Goal: Transaction & Acquisition: Purchase product/service

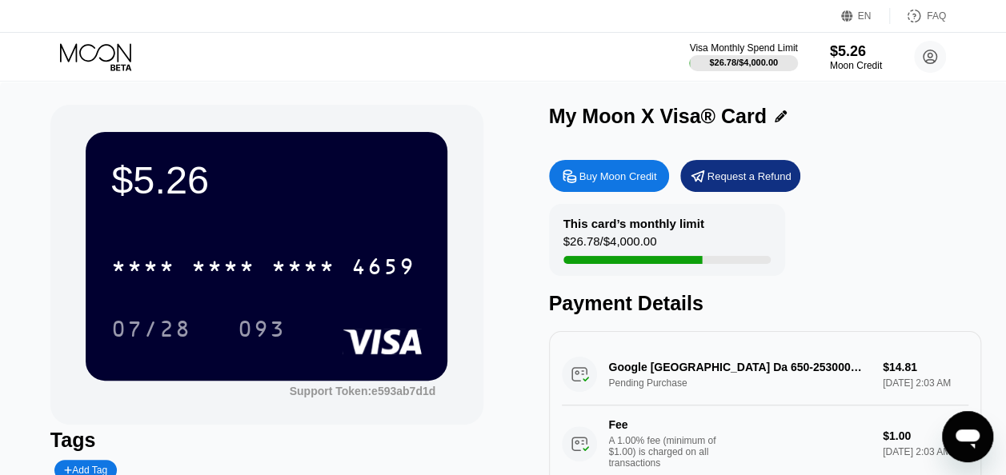
click at [659, 264] on div at bounding box center [632, 260] width 138 height 8
click at [714, 255] on div "This card’s monthly limit $26.78 / $4,000.00" at bounding box center [667, 240] width 236 height 72
click at [627, 179] on div "Buy Moon Credit" at bounding box center [618, 177] width 78 height 14
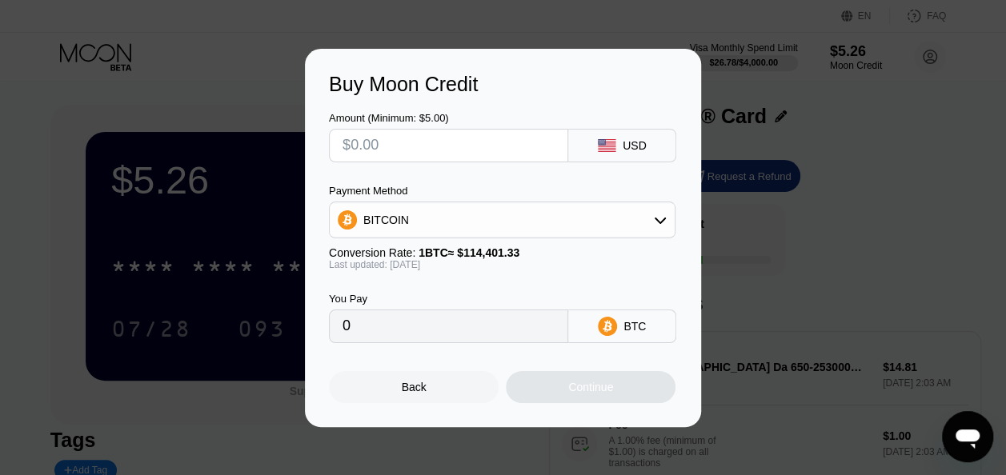
click at [511, 140] on input "text" at bounding box center [449, 146] width 212 height 32
type input "$3"
type input "0.00002679"
type input "0"
type input "$5"
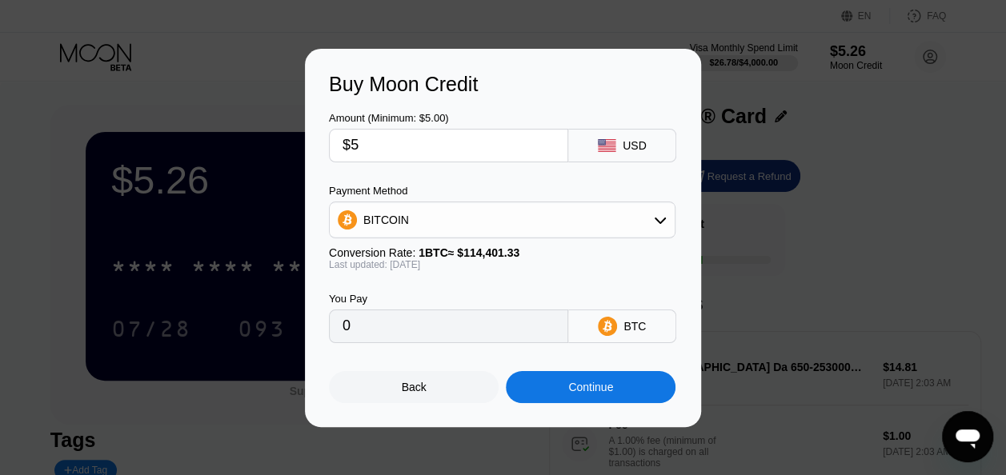
type input "0.00004465"
type input "$5"
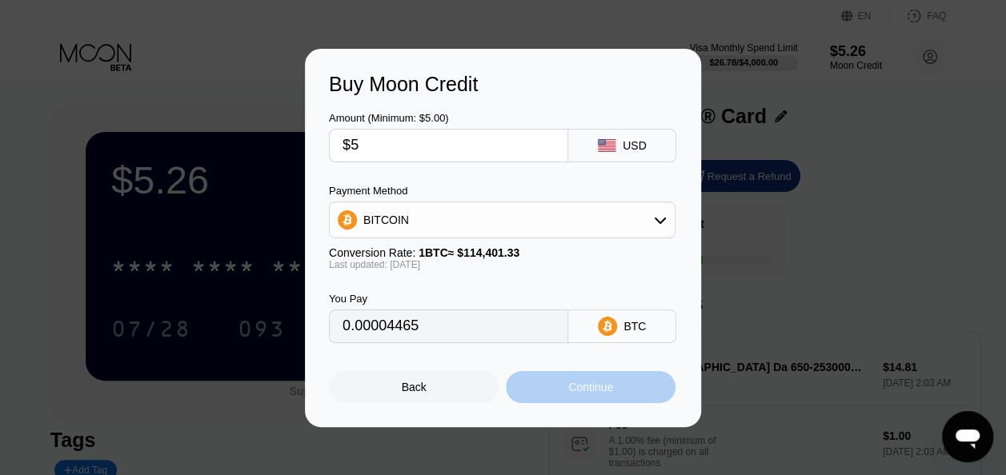
click at [576, 392] on div "Continue" at bounding box center [590, 387] width 45 height 13
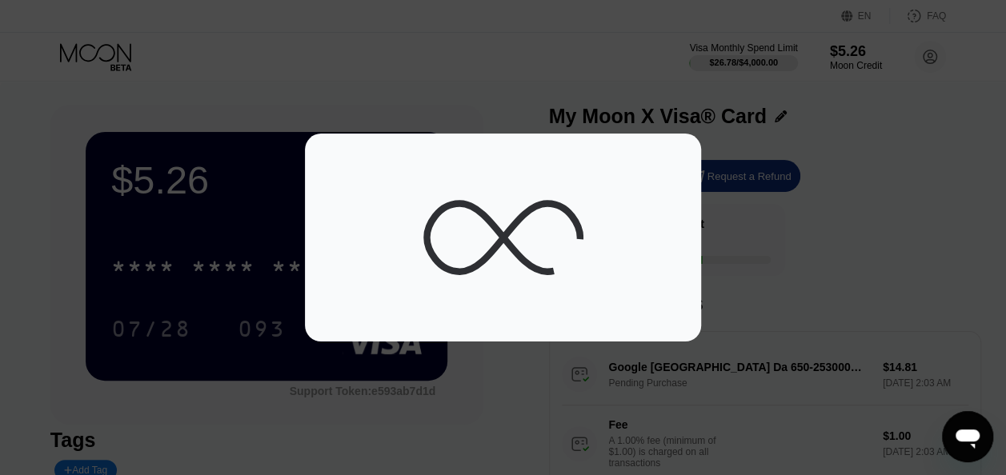
click at [576, 392] on div at bounding box center [509, 237] width 1018 height 475
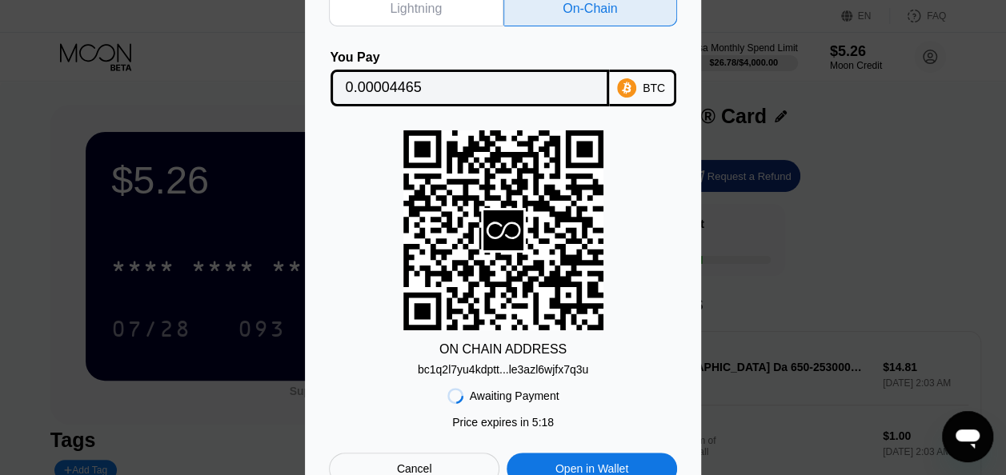
click at [759, 238] on div "Lightning On-Chain You Pay 0.00004465 BTC ON CHAIN ADDRESS bc1q2l7yu4kdptt...le…" at bounding box center [503, 238] width 1006 height 542
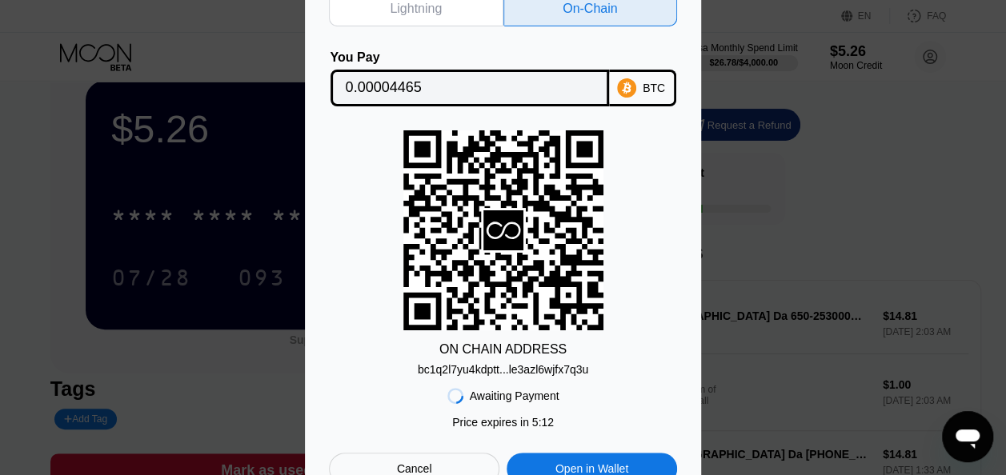
scroll to position [53, 0]
click at [625, 358] on div "ON CHAIN ADDRESS bc1q2l7yu4kdptt...le3azl6wjfx7q3u" at bounding box center [503, 253] width 348 height 246
click at [570, 262] on icon at bounding box center [503, 230] width 200 height 194
click at [736, 363] on div "Lightning On-Chain You Pay 0.00004465 BTC ON CHAIN ADDRESS bc1q2l7yu4kdptt...le…" at bounding box center [503, 238] width 1006 height 542
click at [820, 258] on div "Lightning On-Chain You Pay 0.00004465 BTC ON CHAIN ADDRESS bc1q2l7yu4kdptt...le…" at bounding box center [503, 238] width 1006 height 542
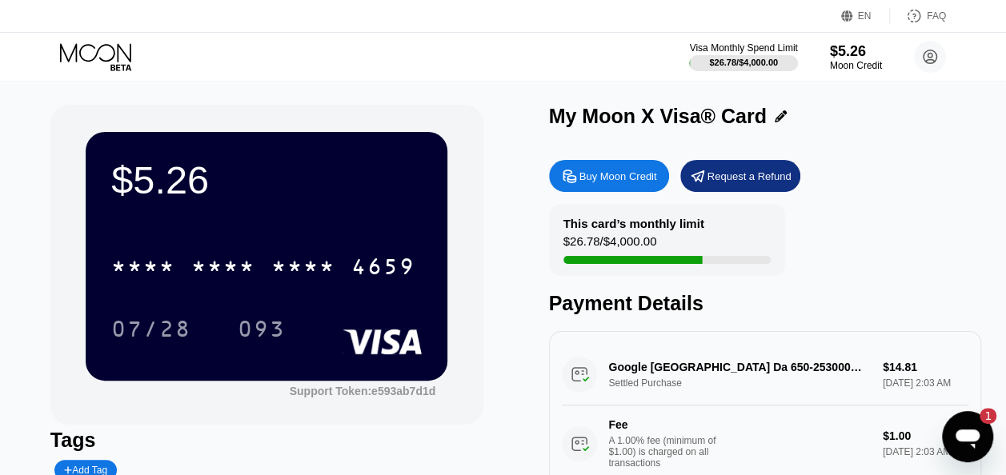
click at [969, 419] on div "1" at bounding box center [980, 416] width 32 height 16
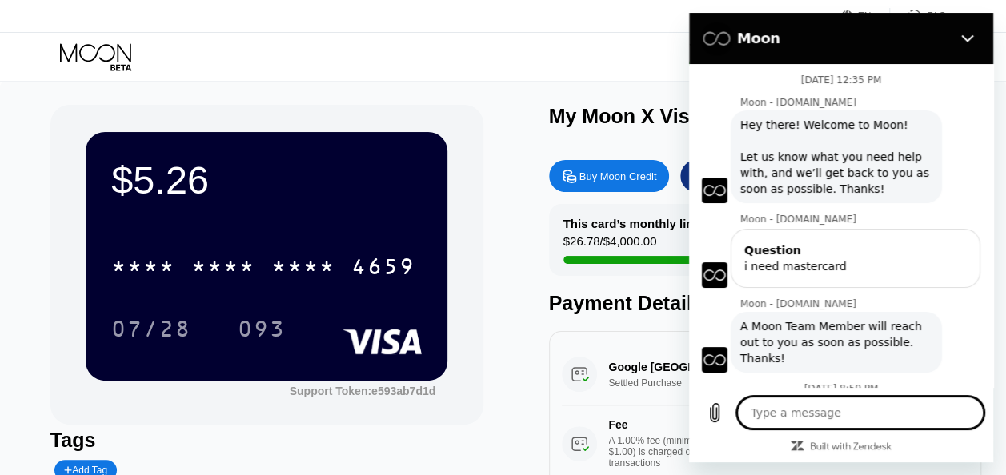
scroll to position [1251, 0]
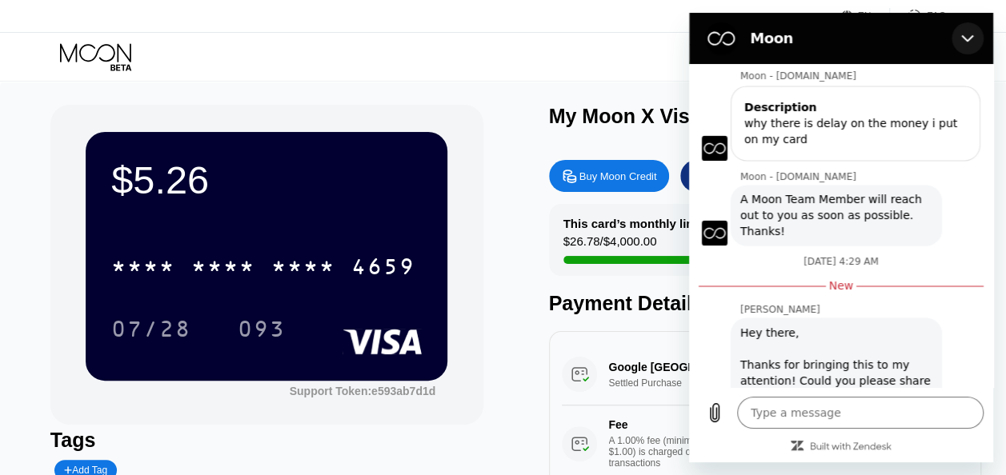
click at [968, 40] on icon "Close" at bounding box center [967, 38] width 12 height 7
type textarea "x"
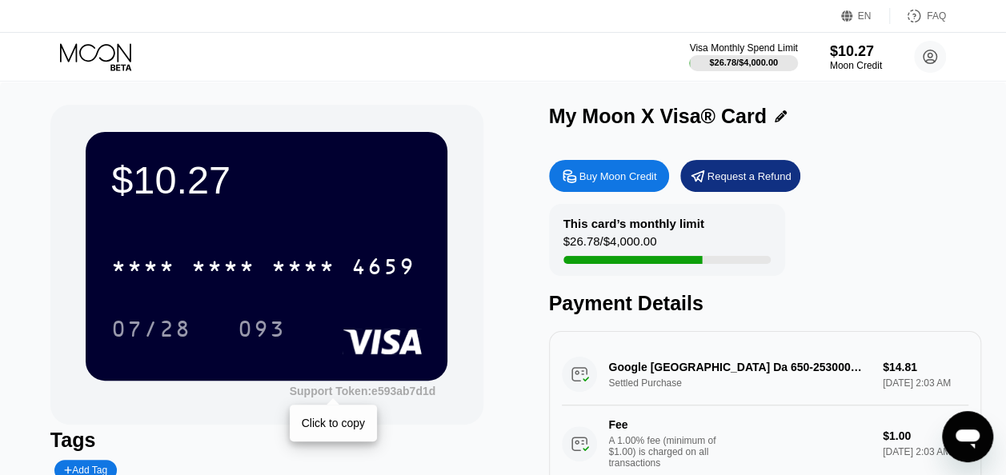
scroll to position [415, 0]
